Goal: Information Seeking & Learning: Learn about a topic

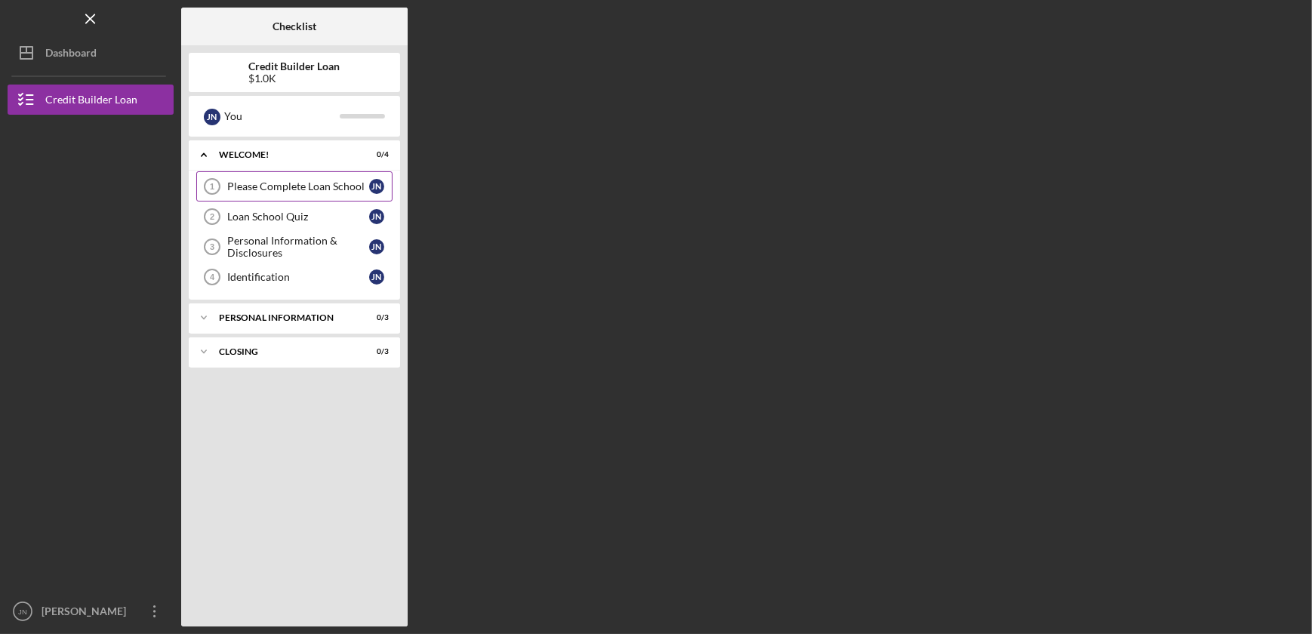
click at [291, 181] on div "Please Complete Loan School" at bounding box center [298, 186] width 142 height 12
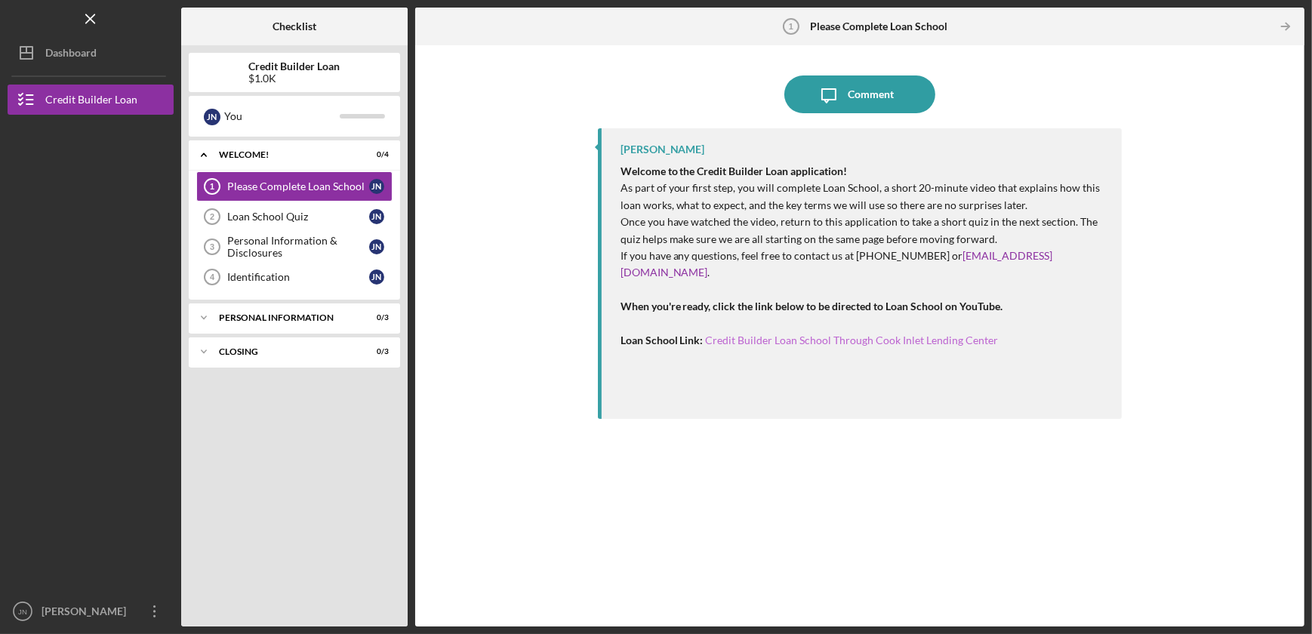
click at [750, 334] on link "Credit Builder Loan School Through Cook Inlet Lending Center" at bounding box center [852, 340] width 293 height 13
